Goal: Share content: Share content

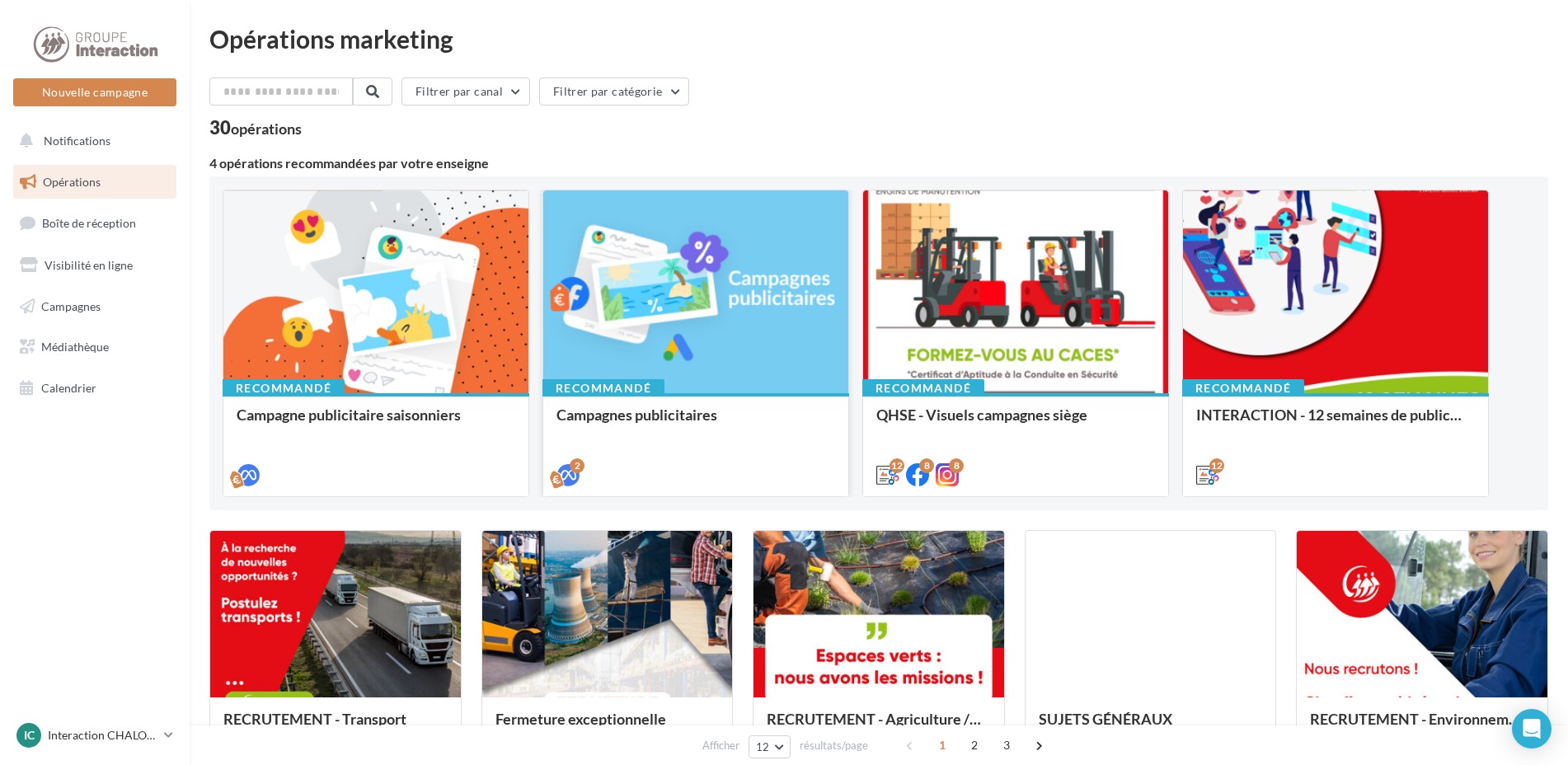
scroll to position [165, 0]
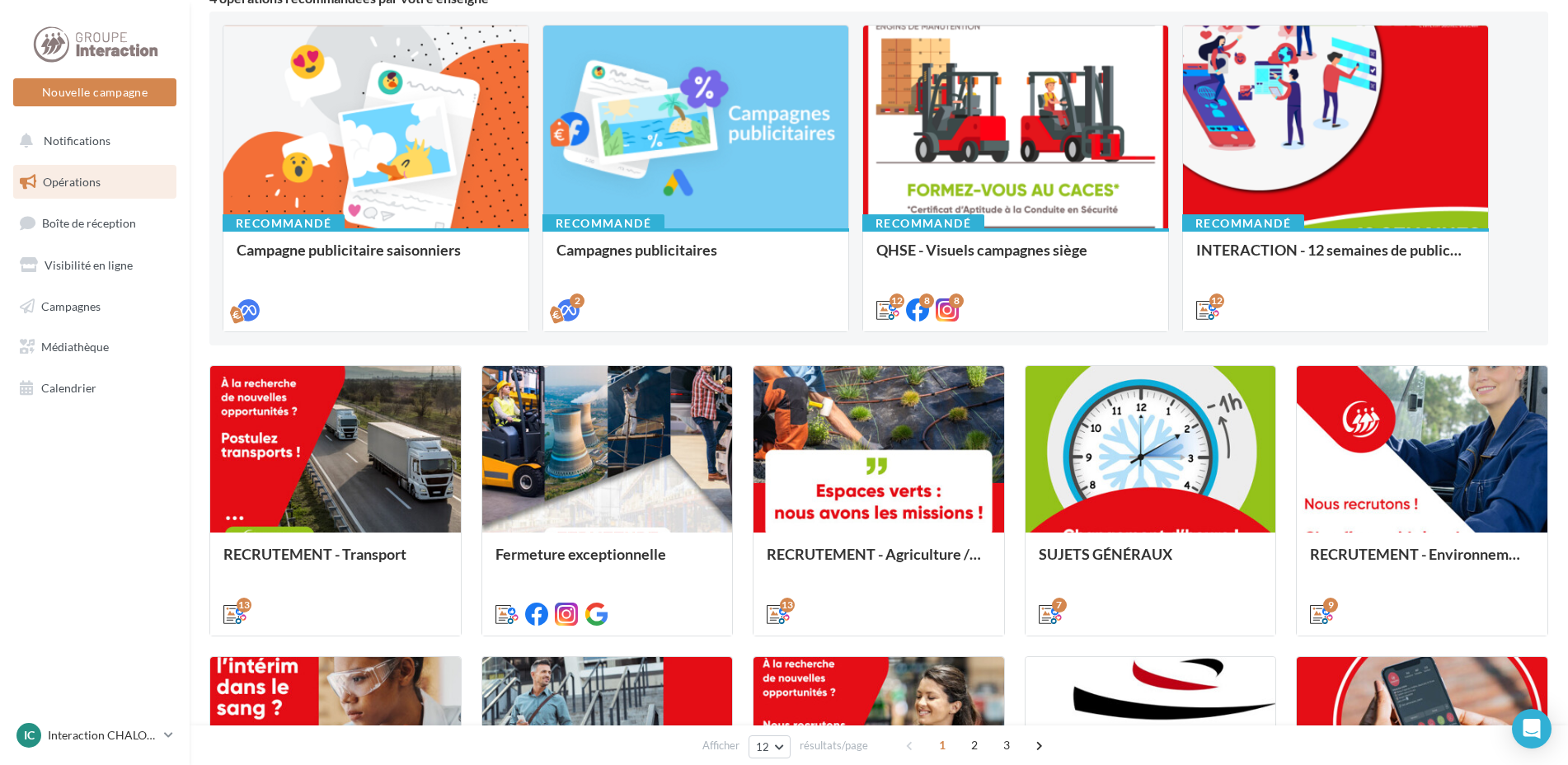
drag, startPoint x: 1180, startPoint y: 513, endPoint x: 1530, endPoint y: 283, distance: 418.8
click at [1530, 283] on div "Recommandé Campagne publicitaire saisonniers Recommandé Campagnes publicitaires…" at bounding box center [879, 179] width 1312 height 308
click at [73, 301] on span "Campagnes" at bounding box center [71, 305] width 60 height 14
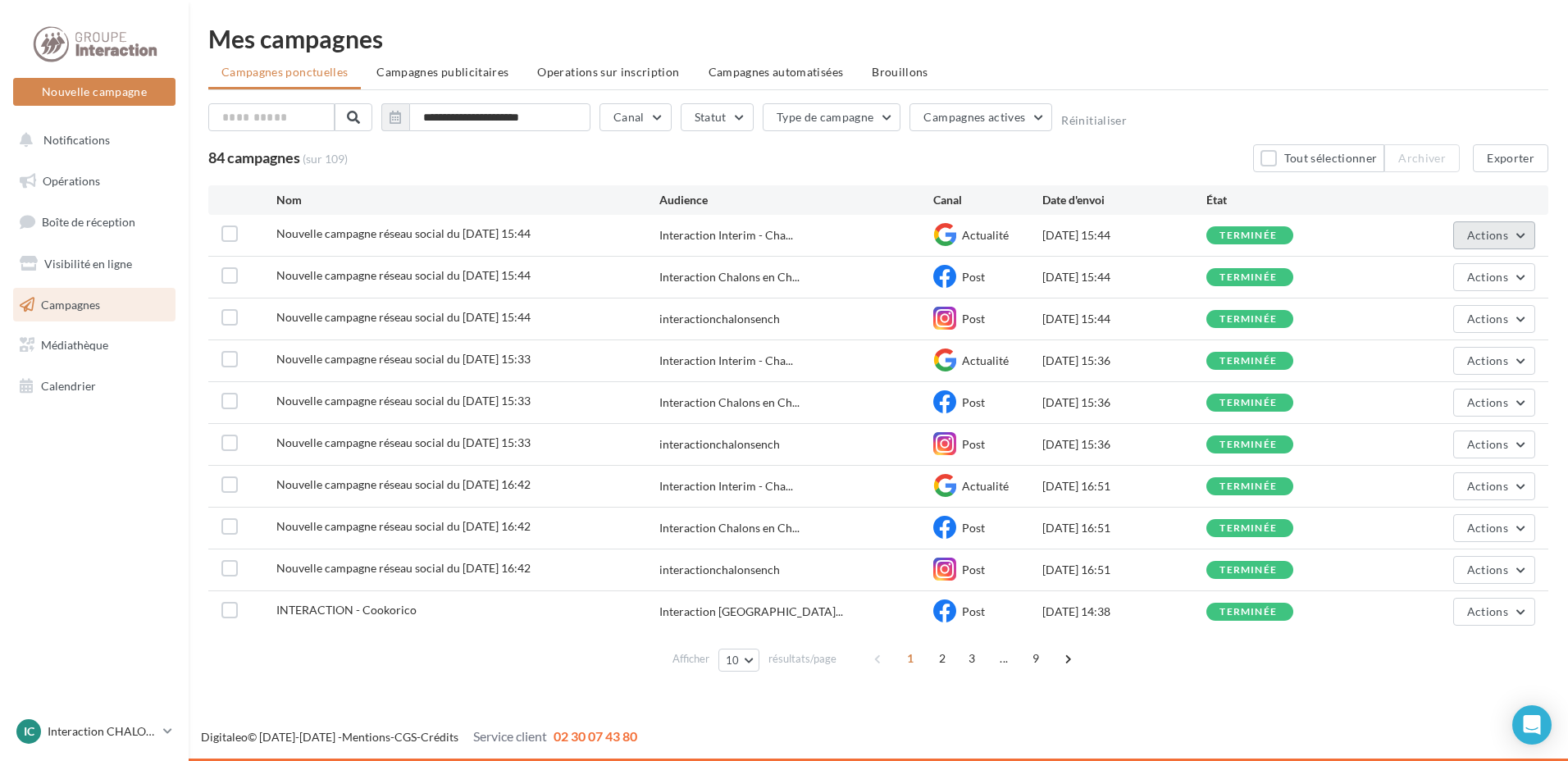
click at [1519, 239] on button "Actions" at bounding box center [1494, 235] width 82 height 28
click at [1450, 275] on button "Voir les résultats" at bounding box center [1453, 274] width 164 height 43
click at [82, 220] on span "Boîte de réception" at bounding box center [89, 221] width 94 height 14
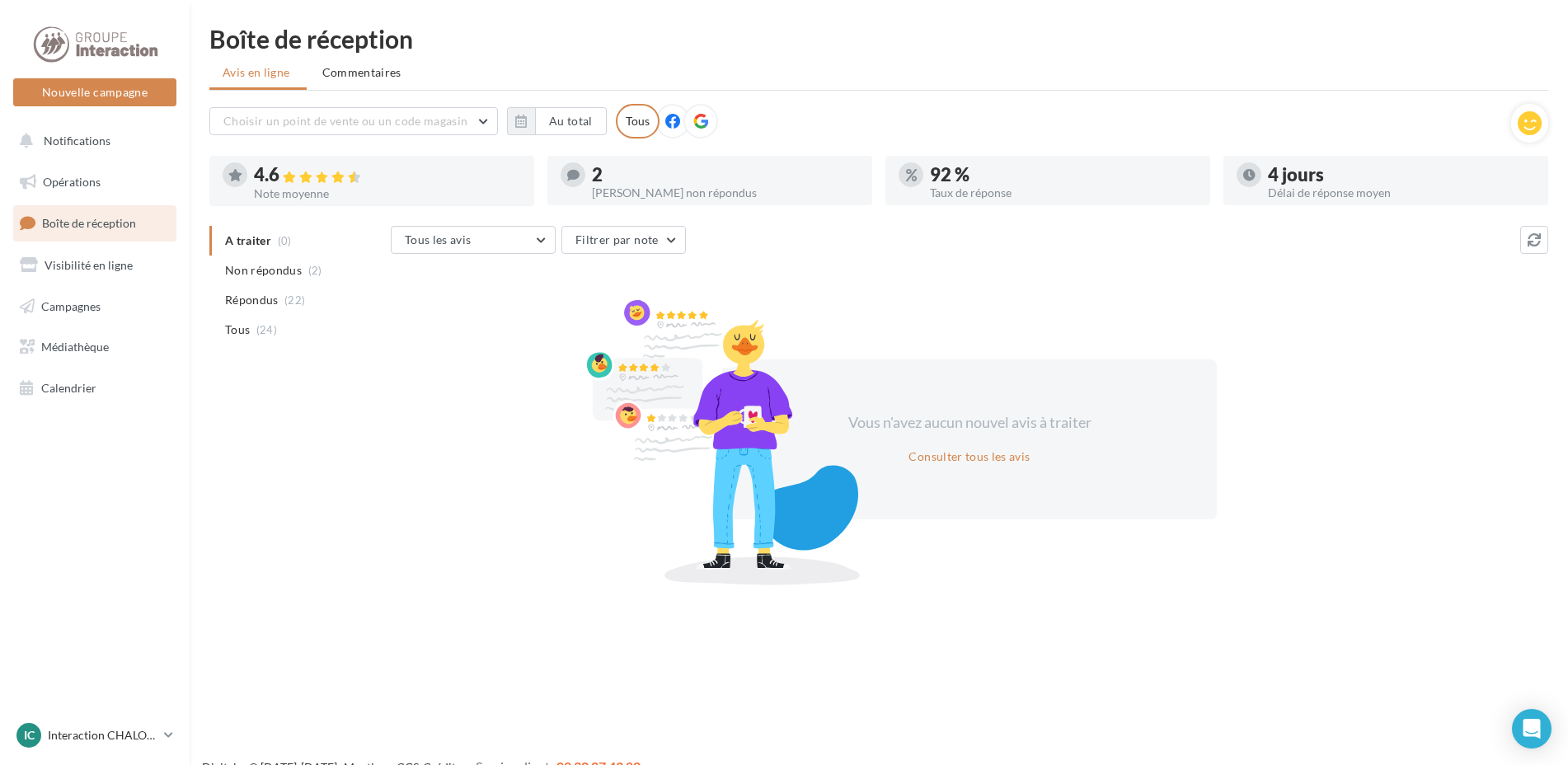
click at [1002, 189] on div "Taux de réponse" at bounding box center [1063, 193] width 267 height 12
click at [1287, 184] on div "4 jours" at bounding box center [1401, 175] width 267 height 18
click at [300, 178] on div at bounding box center [324, 177] width 82 height 15
click at [233, 179] on icon at bounding box center [235, 175] width 14 height 12
click at [91, 46] on div at bounding box center [94, 45] width 132 height 41
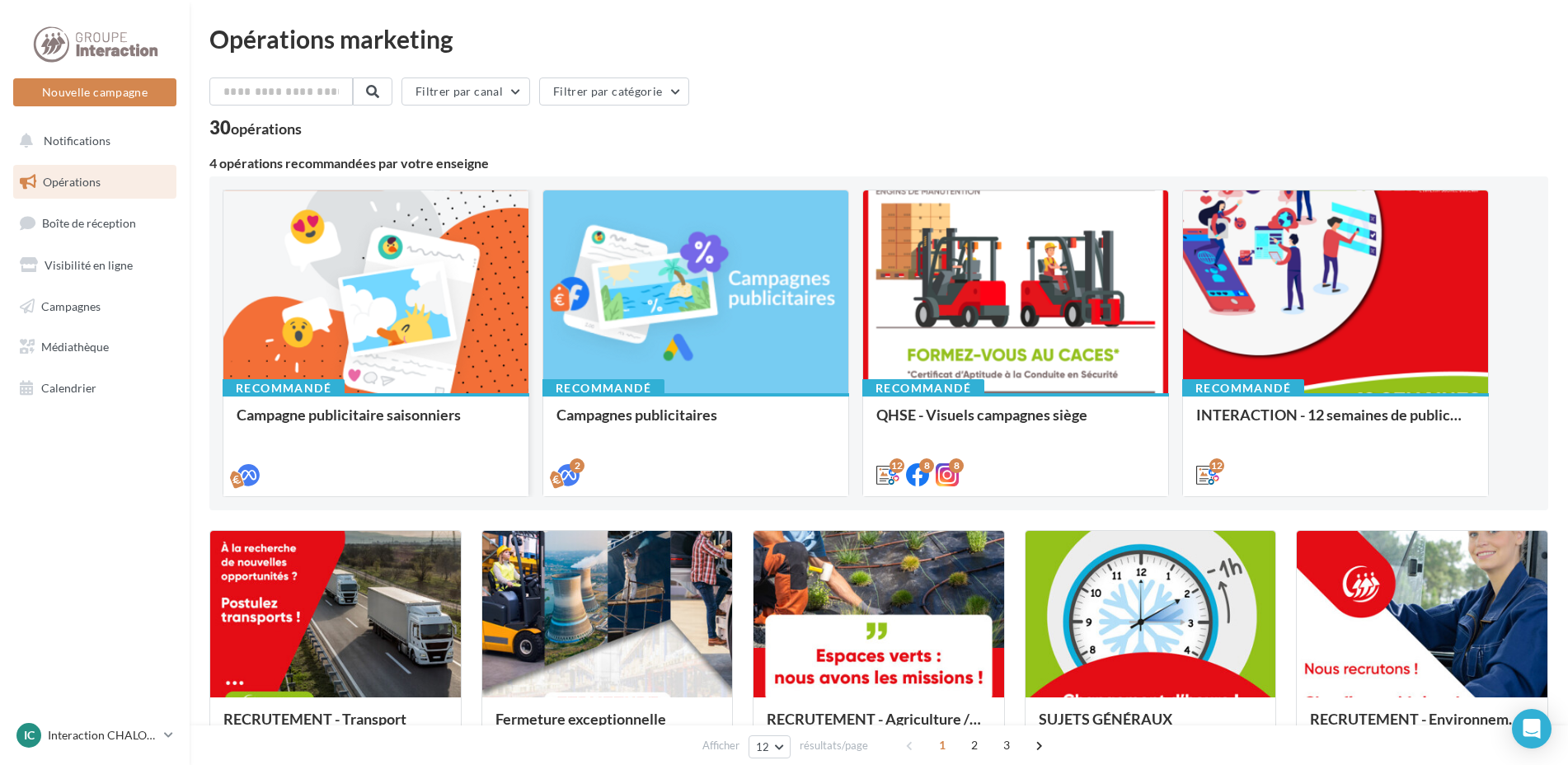
click at [468, 361] on div at bounding box center [376, 292] width 305 height 204
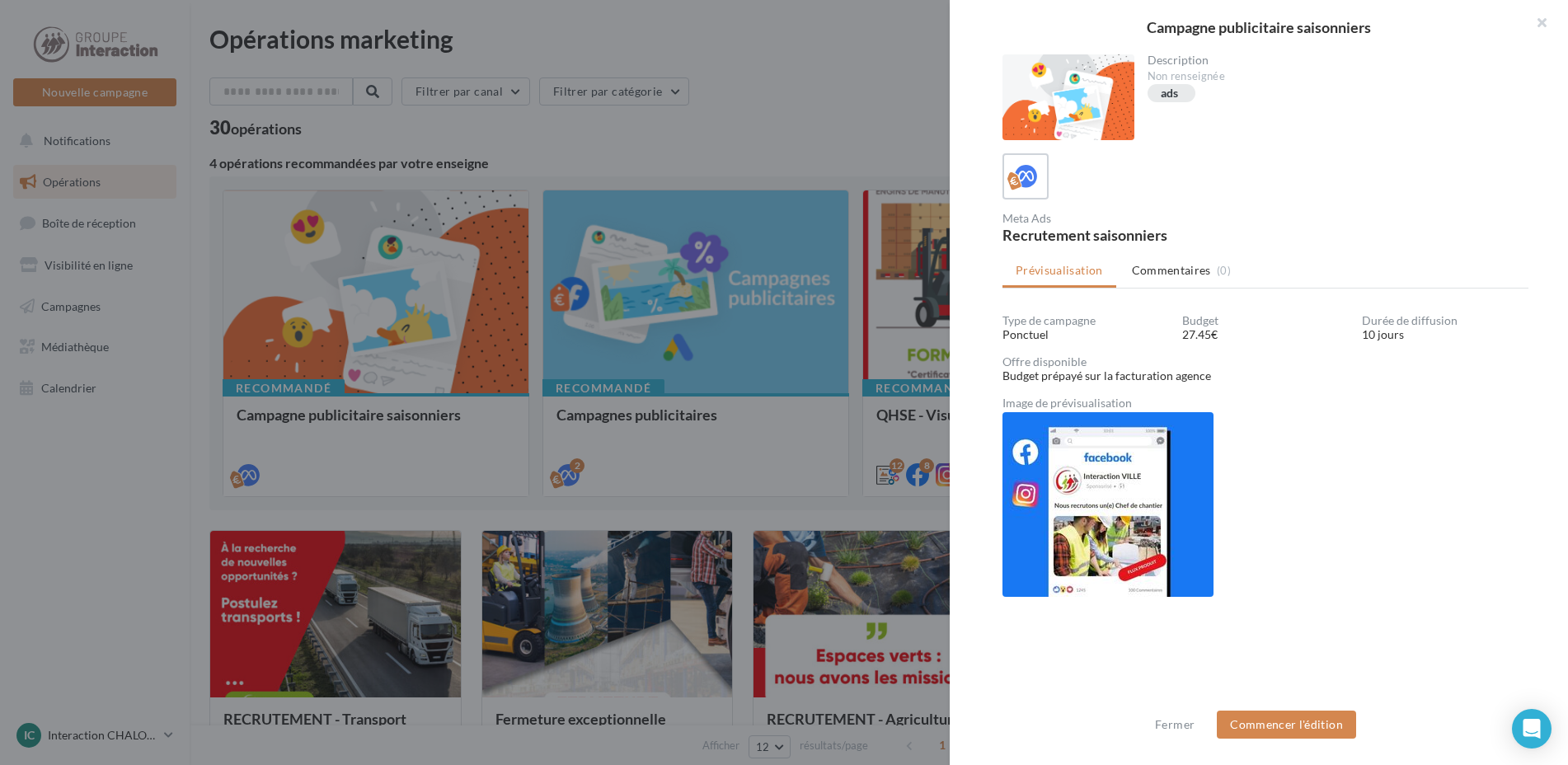
click at [719, 446] on div at bounding box center [784, 382] width 1568 height 765
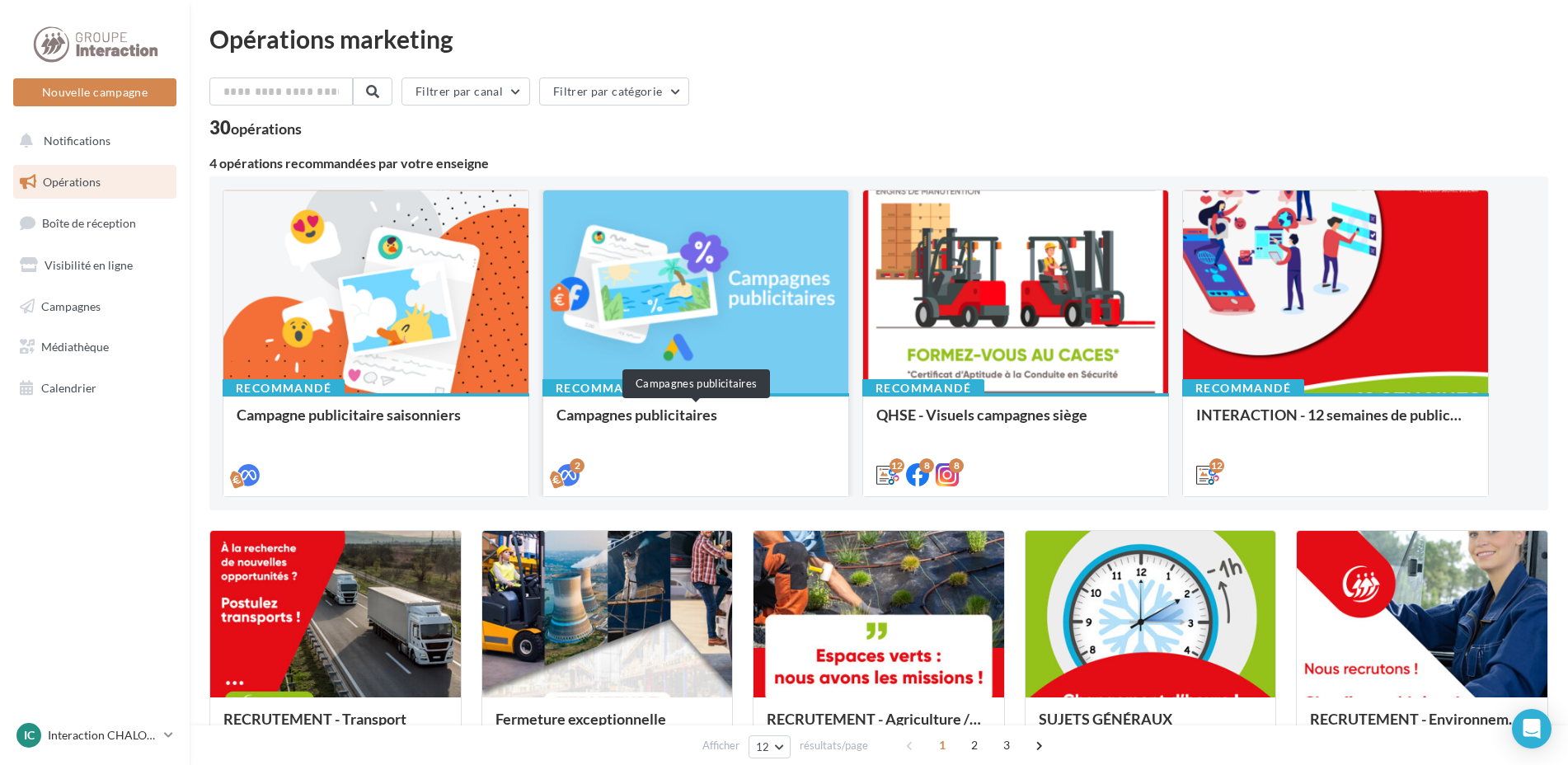
click at [655, 417] on div "Campagnes publicitaires" at bounding box center [695, 423] width 279 height 33
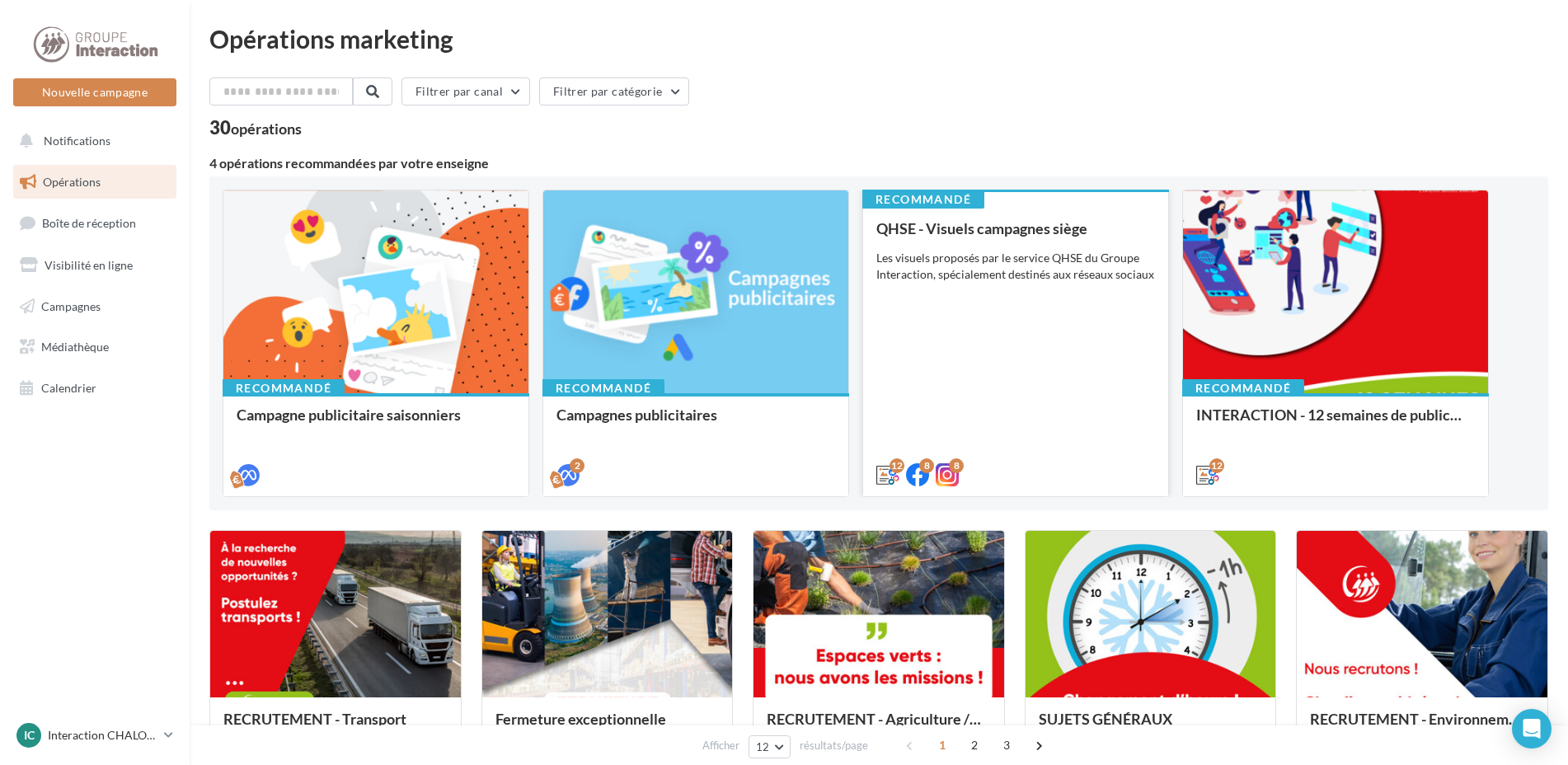
click at [993, 317] on div "QHSE - Visuels campagnes siège Les visuels proposés par le service QHSE du Grou…" at bounding box center [1015, 351] width 279 height 261
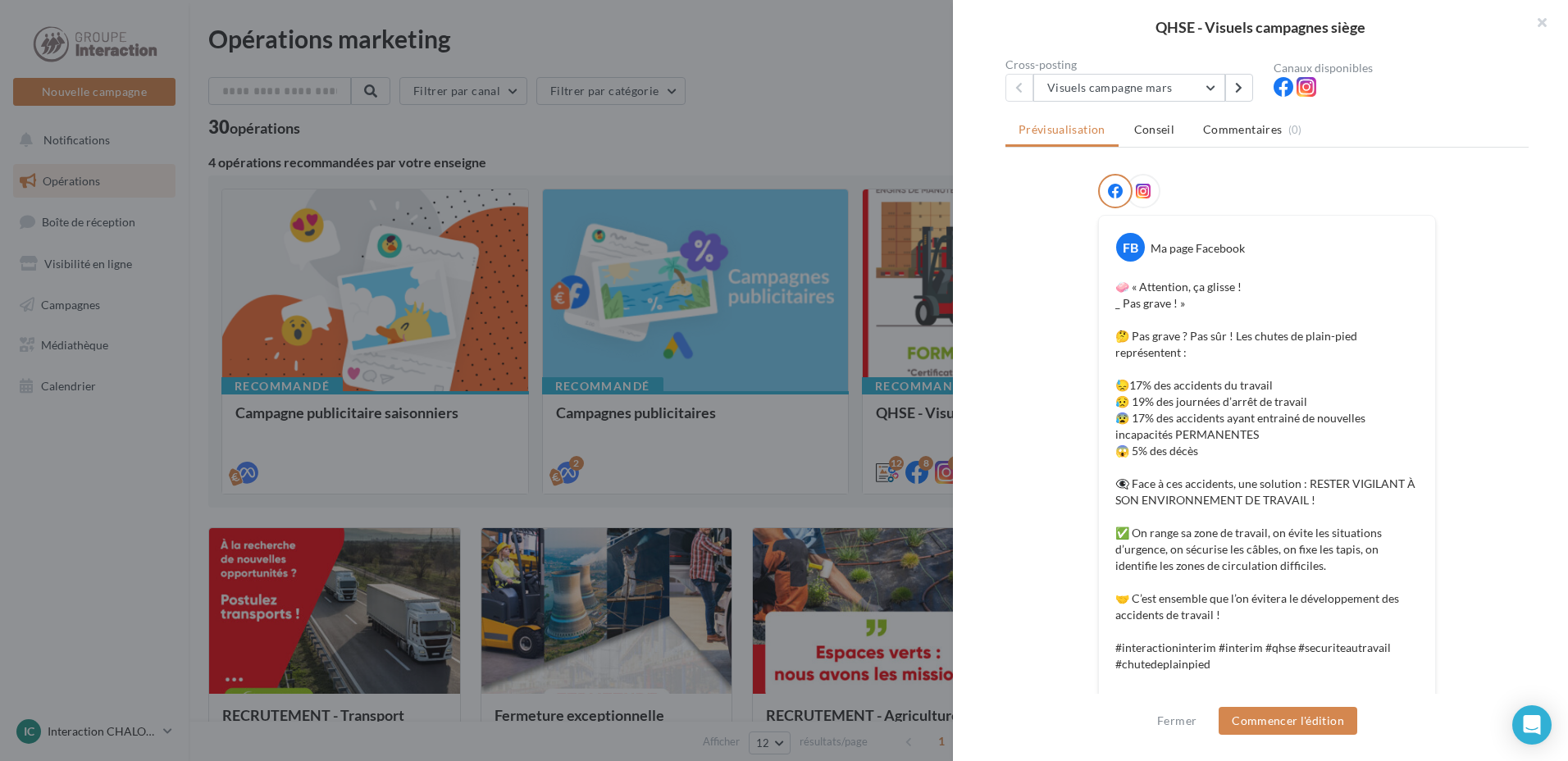
scroll to position [328, 0]
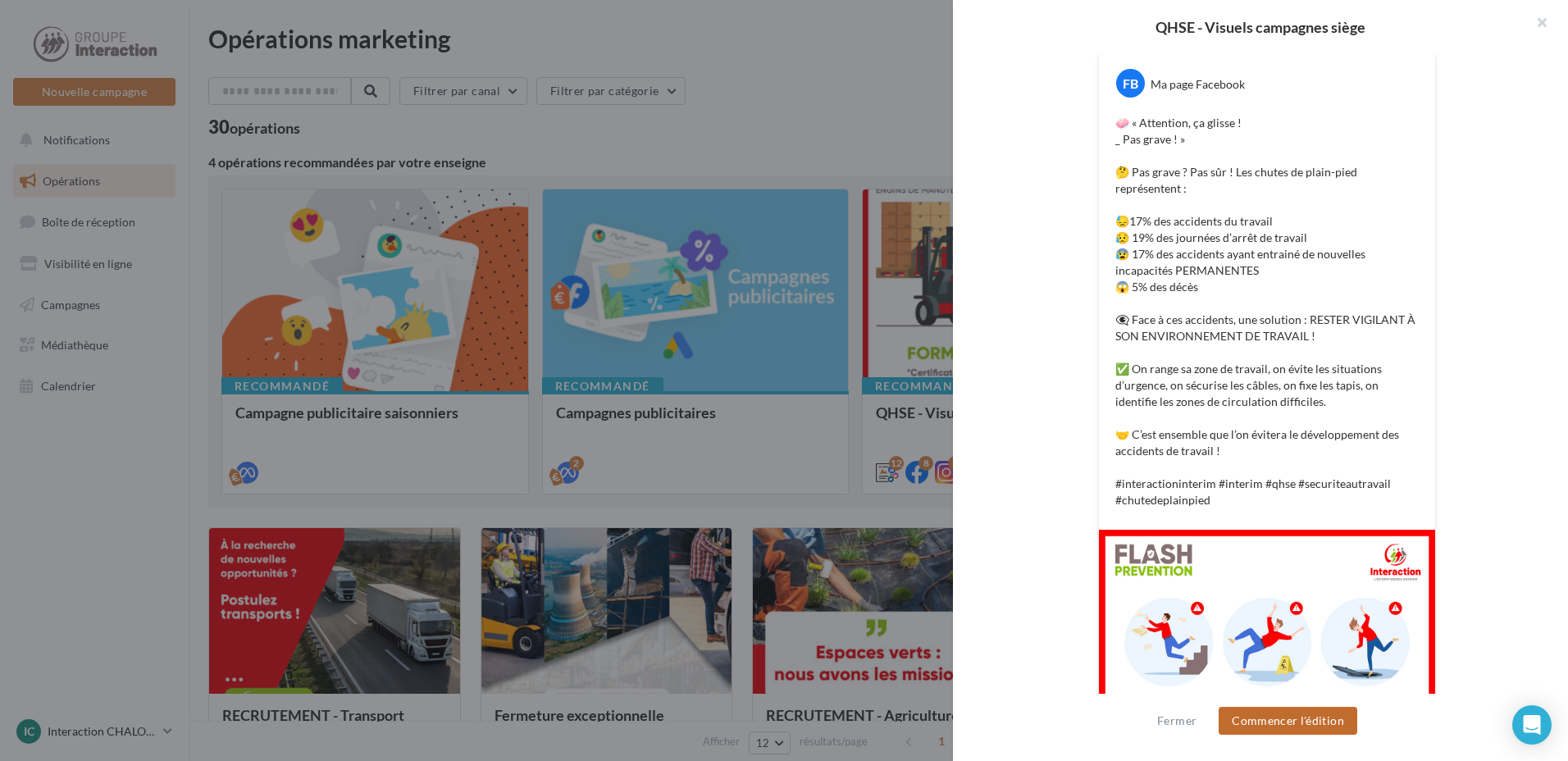
click at [1290, 720] on button "Commencer l'édition" at bounding box center [1287, 721] width 138 height 28
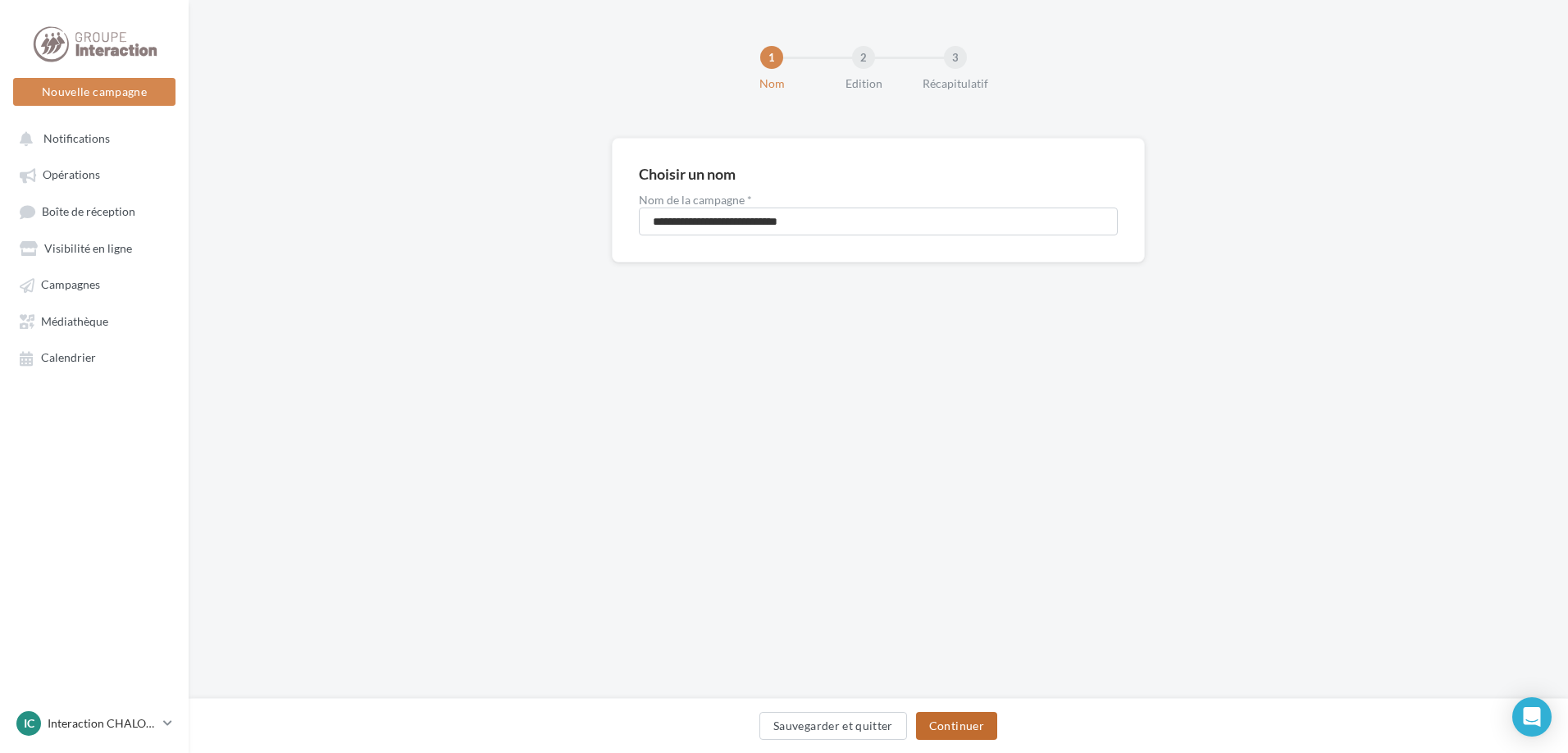
click at [938, 726] on button "Continuer" at bounding box center [956, 726] width 81 height 28
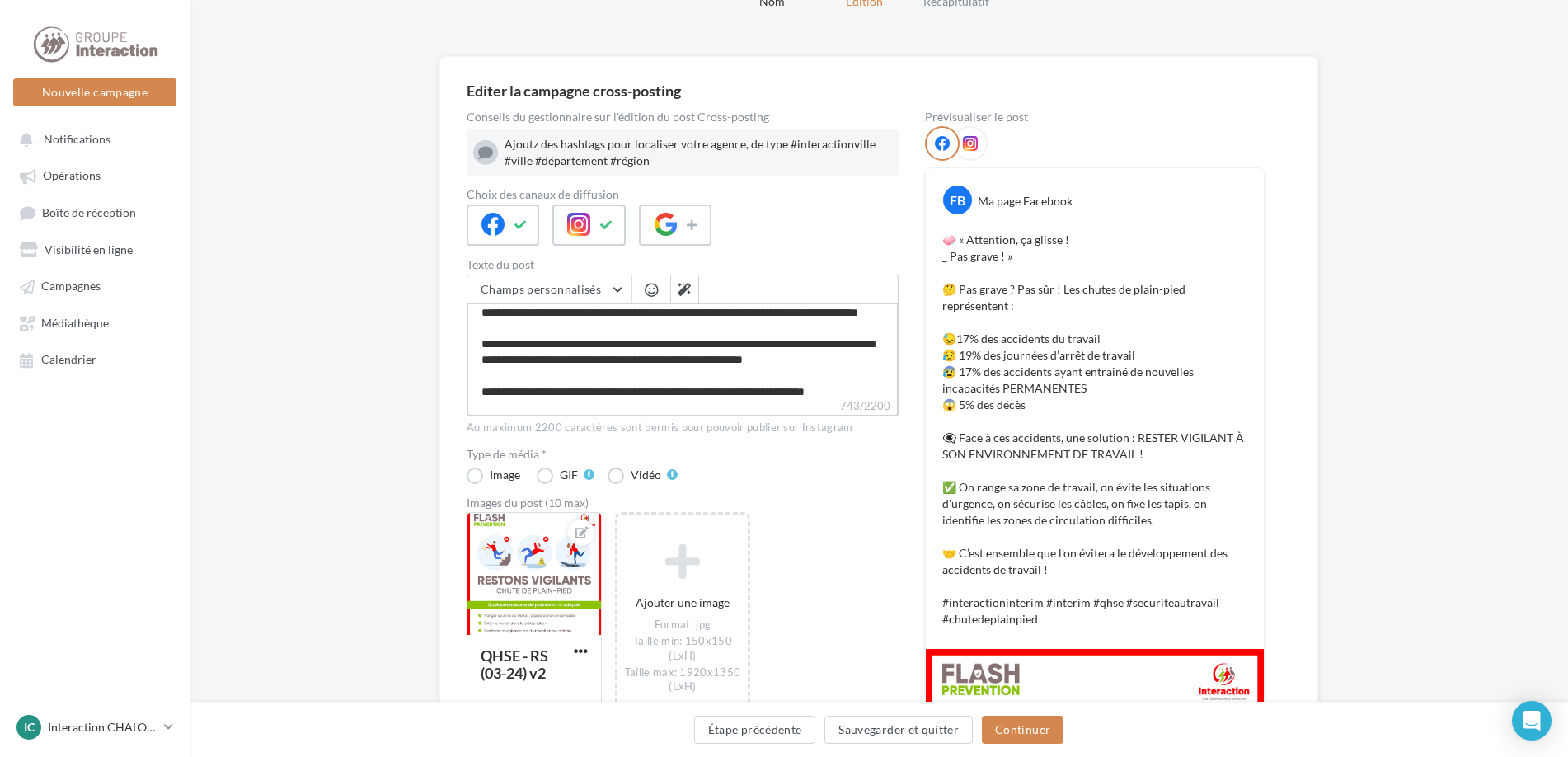
scroll to position [237, 0]
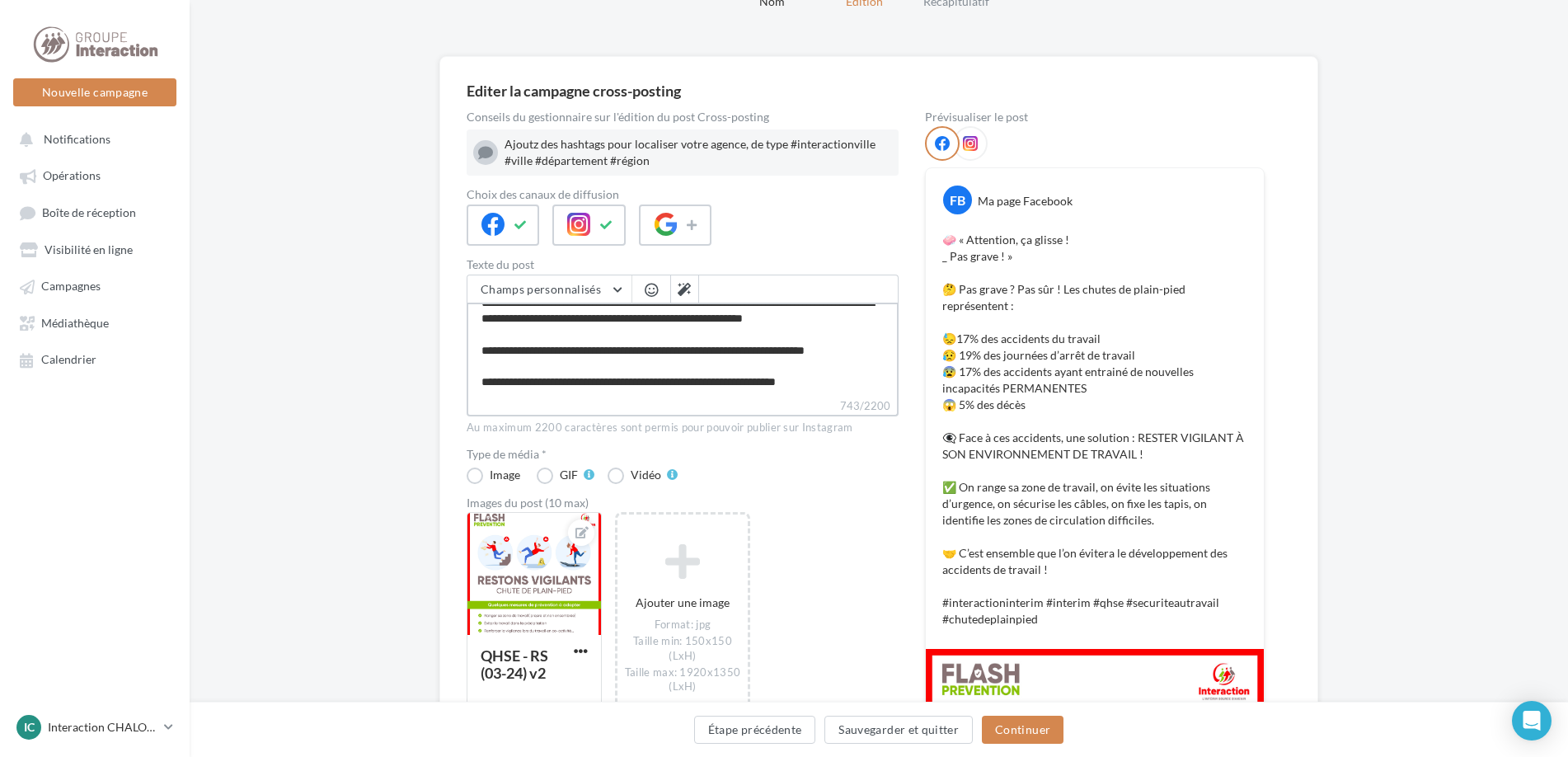
click at [856, 381] on textarea "**********" at bounding box center [683, 350] width 432 height 95
click at [676, 287] on button at bounding box center [684, 290] width 28 height 28
type textarea "**********"
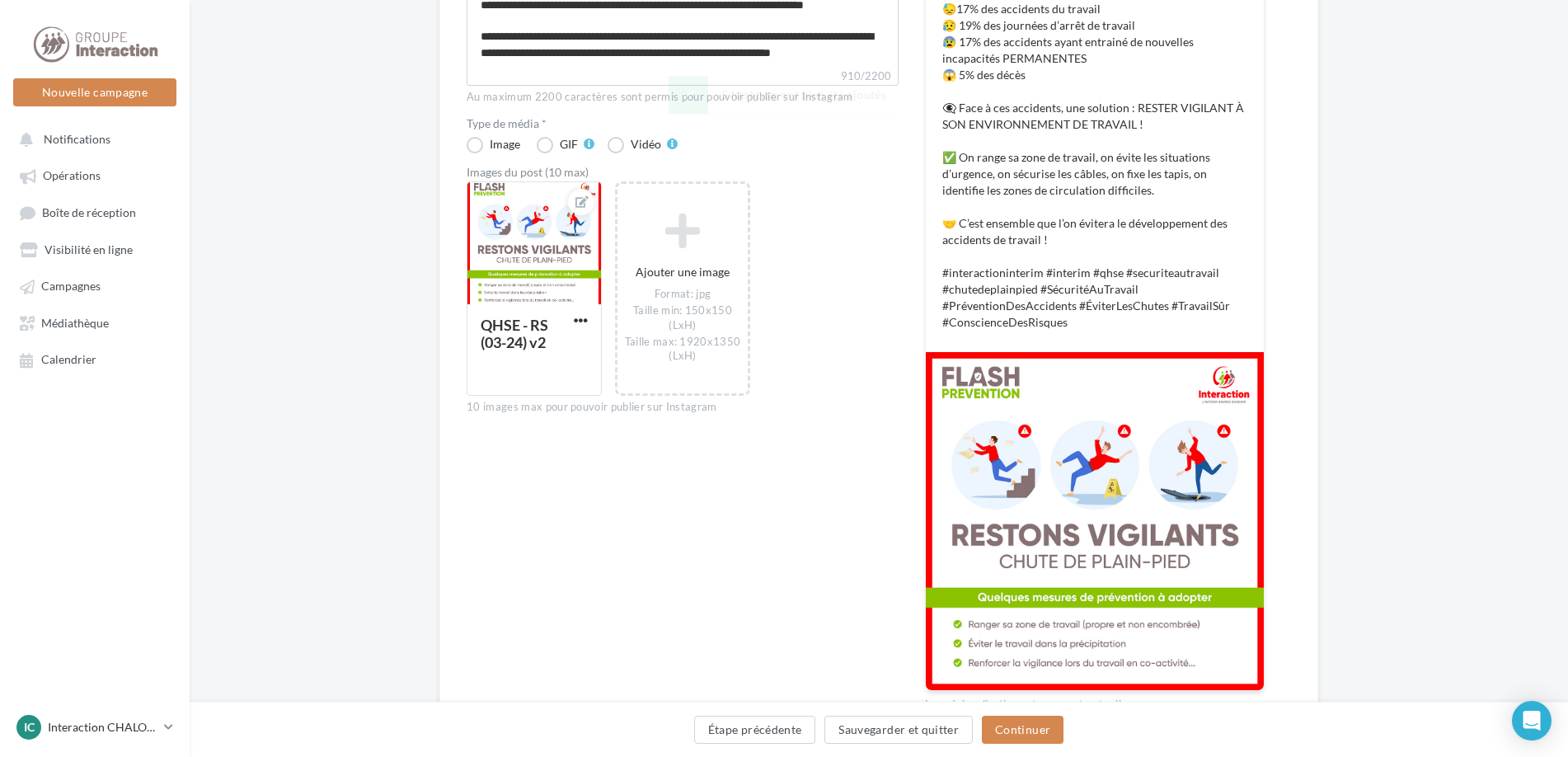
scroll to position [505, 0]
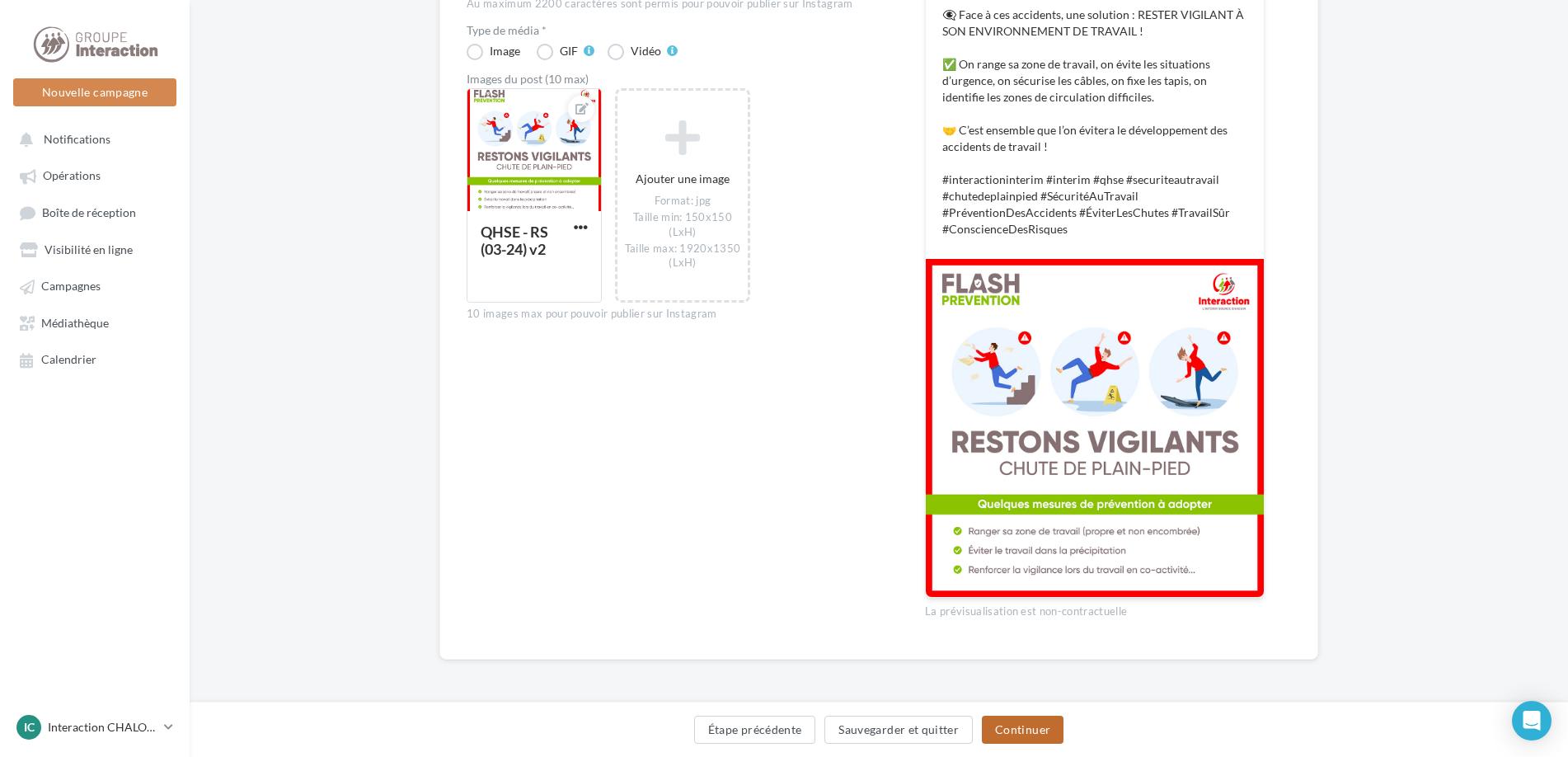
click at [1045, 731] on button "Continuer" at bounding box center [1023, 730] width 82 height 28
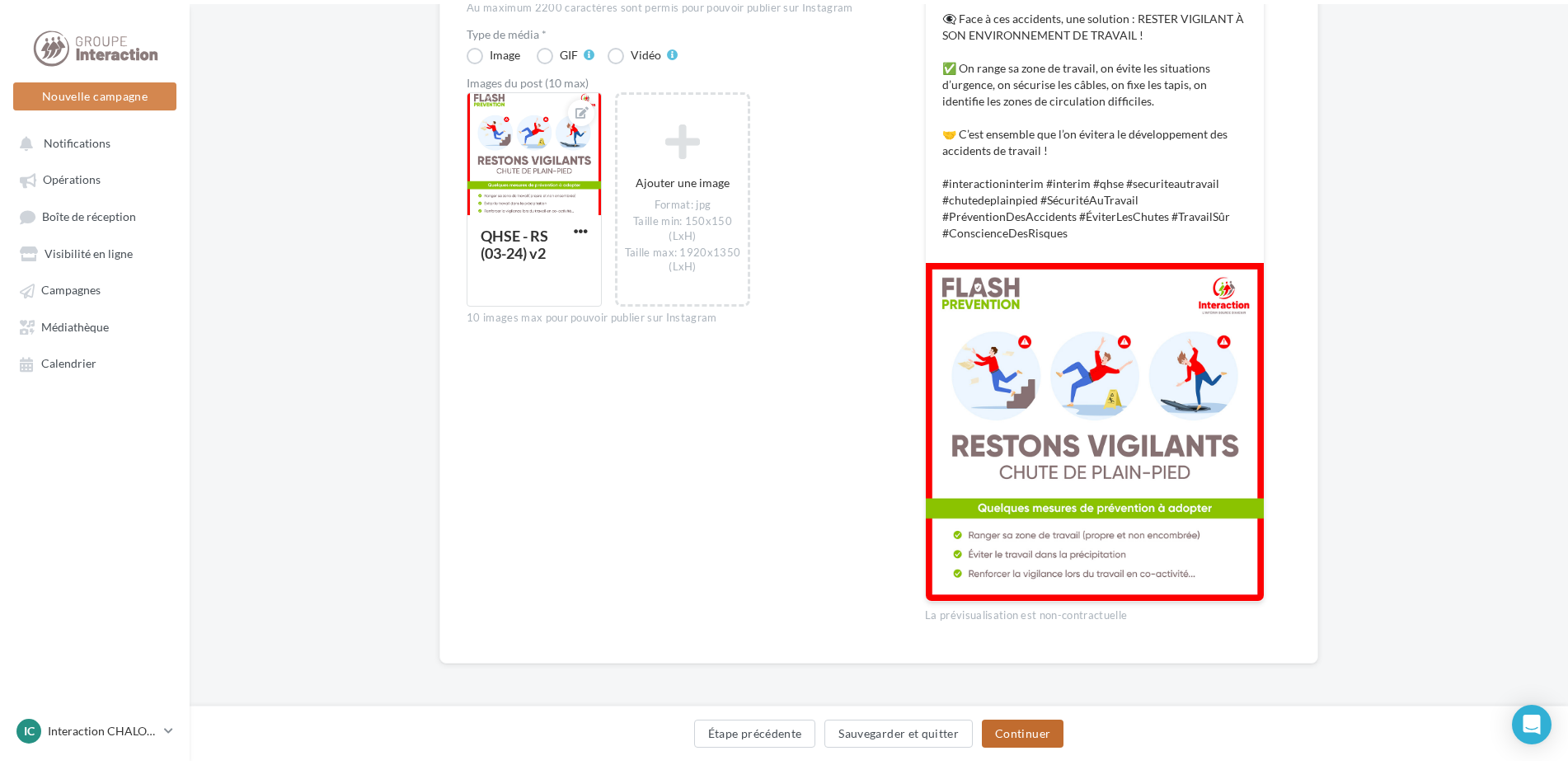
scroll to position [0, 0]
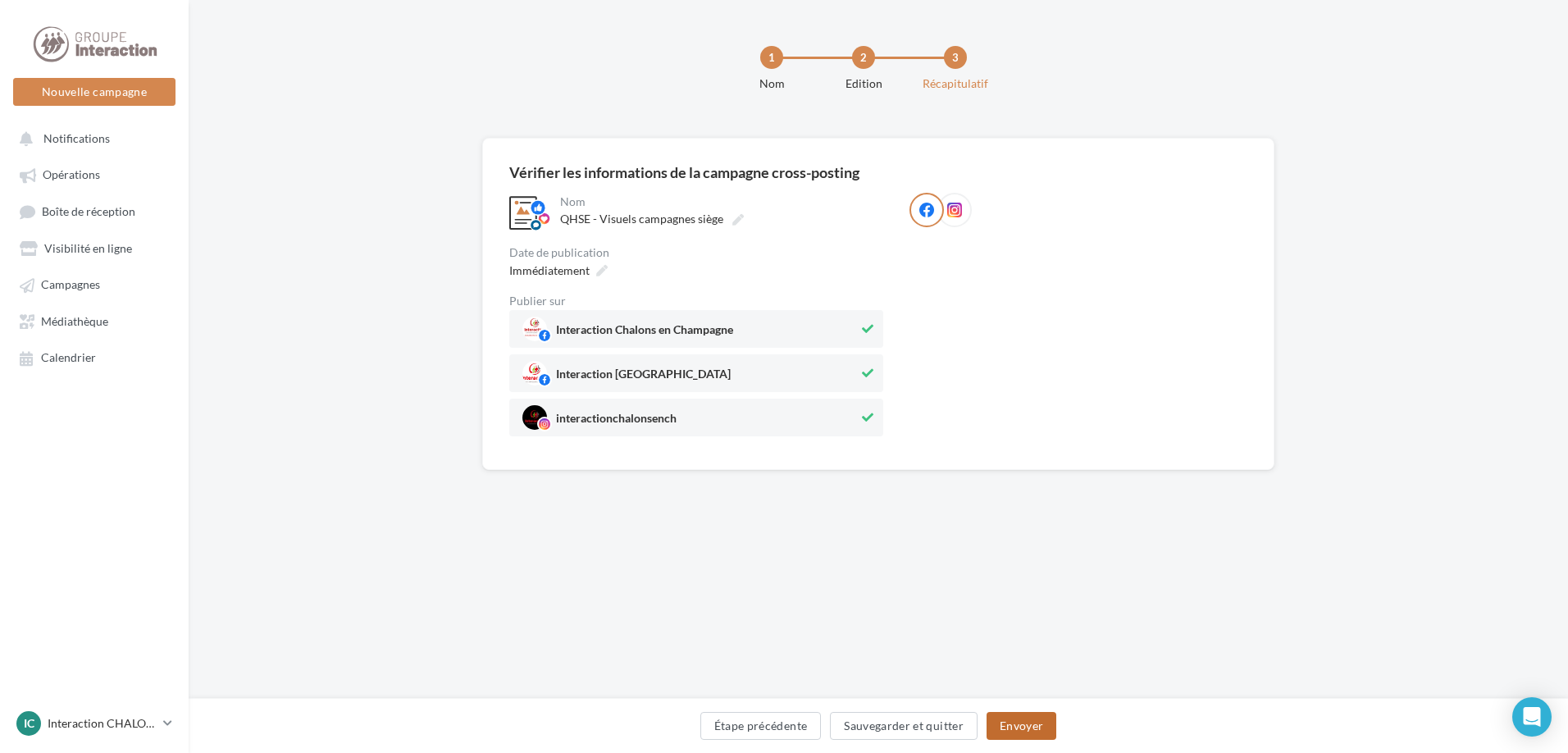
click at [1036, 727] on button "Envoyer" at bounding box center [1021, 726] width 70 height 28
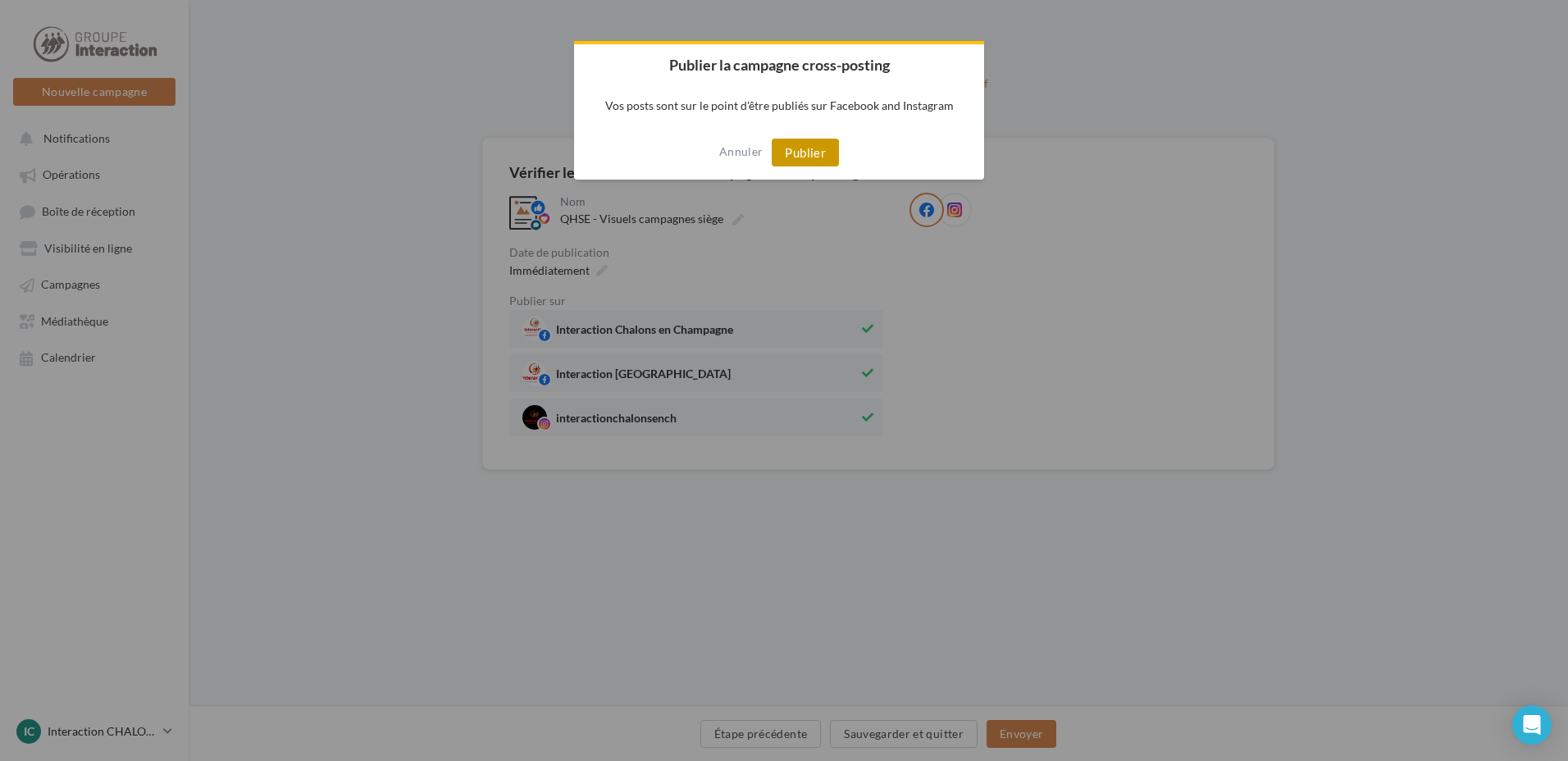
click at [829, 155] on button "Publier" at bounding box center [805, 152] width 67 height 28
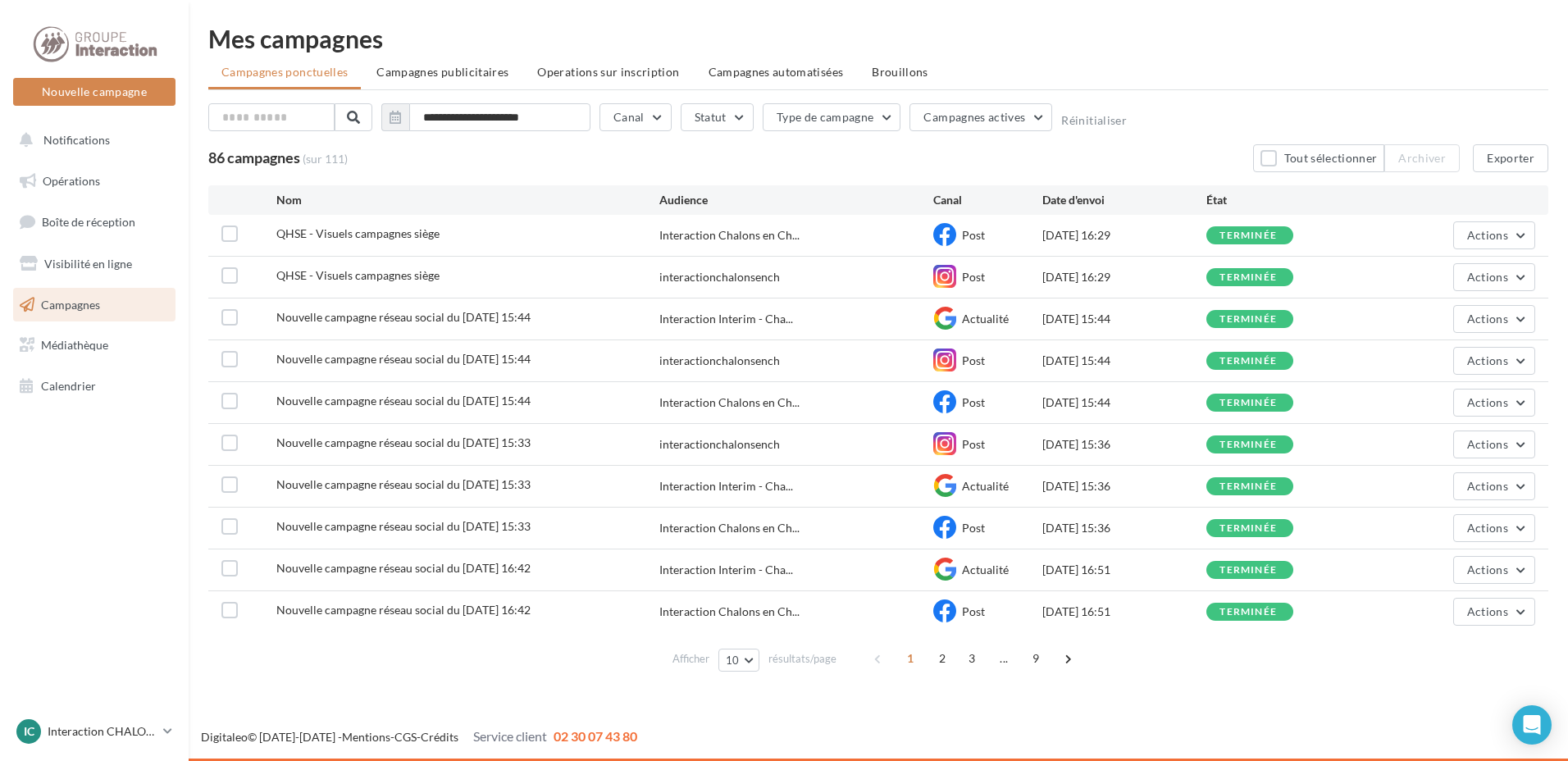
click at [829, 9] on div "**********" at bounding box center [878, 352] width 1380 height 704
click at [728, 38] on div "Mes campagnes" at bounding box center [878, 39] width 1340 height 25
